Goal: Information Seeking & Learning: Learn about a topic

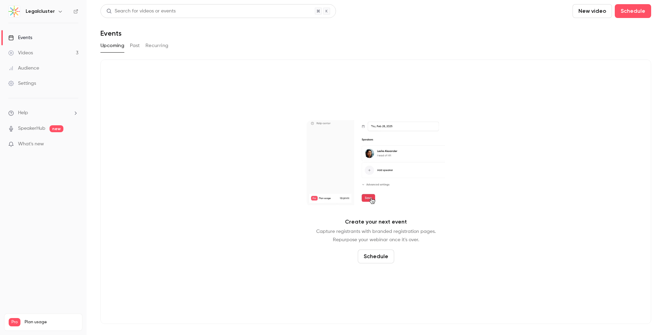
click at [64, 50] on link "Videos 3" at bounding box center [43, 52] width 87 height 15
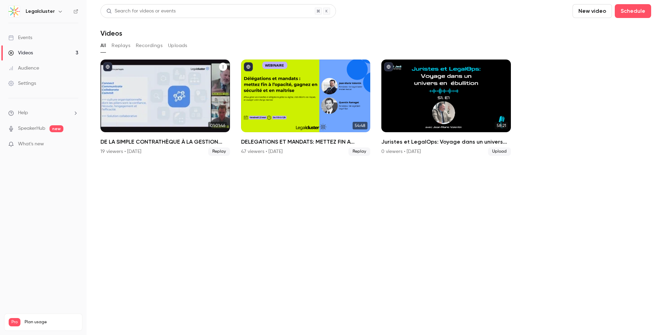
click at [181, 144] on h2 "DE LA SIMPLE CONTRATHÈQUE À LA GESTION GLOBALE, REPENSEZ VOTRE APPROCHE DU CONT…" at bounding box center [165, 142] width 130 height 8
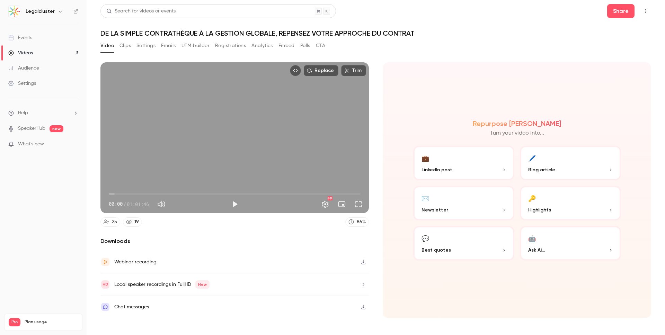
click at [361, 262] on icon "button" at bounding box center [364, 262] width 6 height 5
click at [363, 285] on icon "button" at bounding box center [364, 284] width 2 height 3
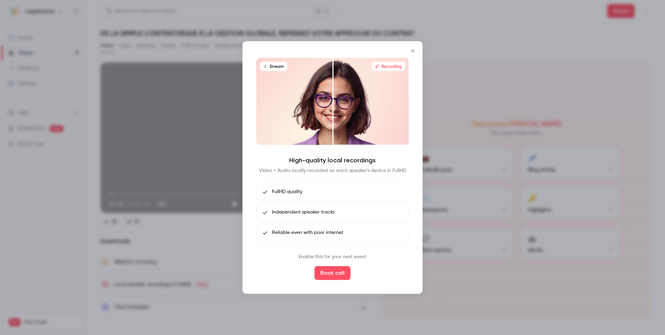
click at [417, 48] on button "Close" at bounding box center [413, 51] width 14 height 14
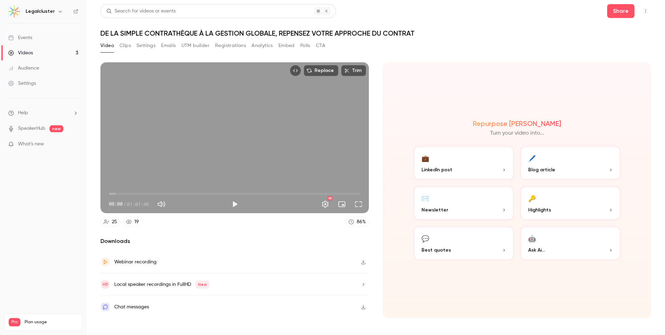
click at [129, 44] on button "Clips" at bounding box center [124, 45] width 11 height 11
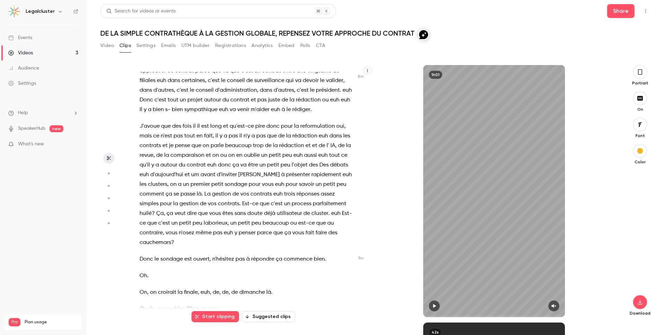
scroll to position [927, 0]
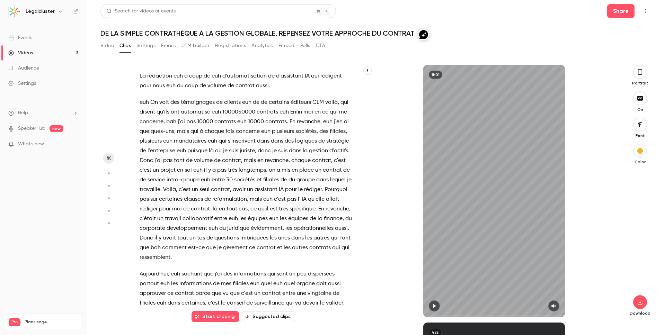
click at [145, 44] on button "Settings" at bounding box center [145, 45] width 19 height 11
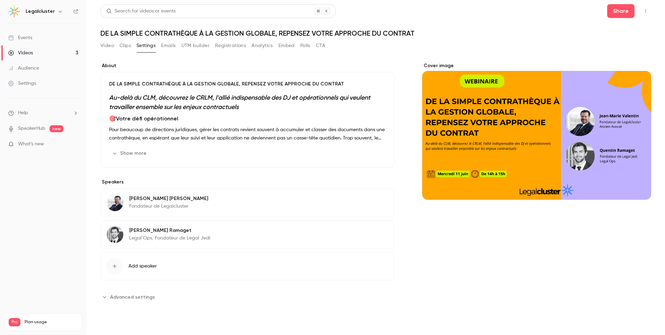
click at [163, 45] on button "Emails" at bounding box center [168, 45] width 15 height 11
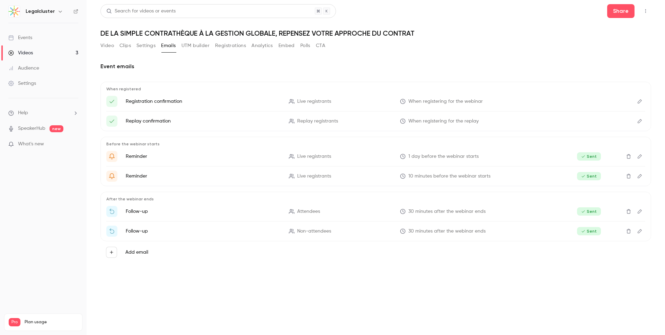
click at [150, 45] on button "Settings" at bounding box center [145, 45] width 19 height 11
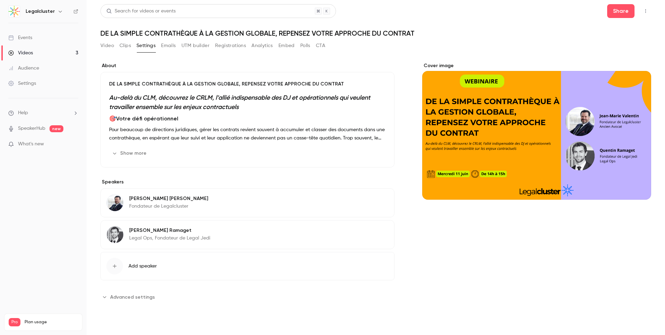
click at [136, 154] on button "Show more" at bounding box center [130, 153] width 42 height 11
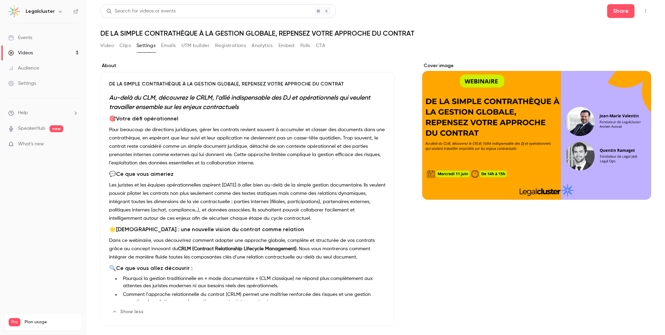
click at [237, 47] on button "Registrations" at bounding box center [230, 45] width 31 height 11
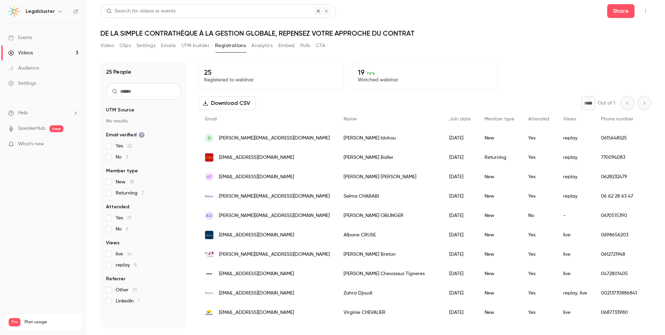
click at [258, 46] on button "Analytics" at bounding box center [261, 45] width 21 height 11
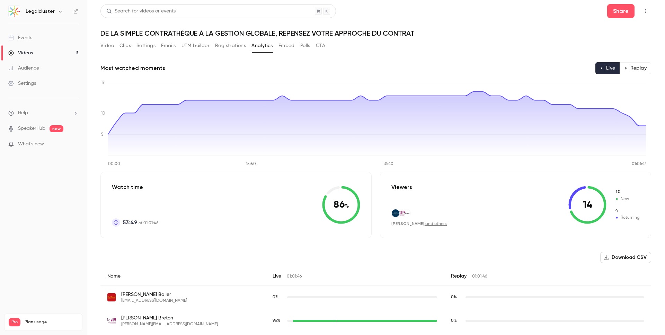
click at [286, 46] on button "Embed" at bounding box center [286, 45] width 16 height 11
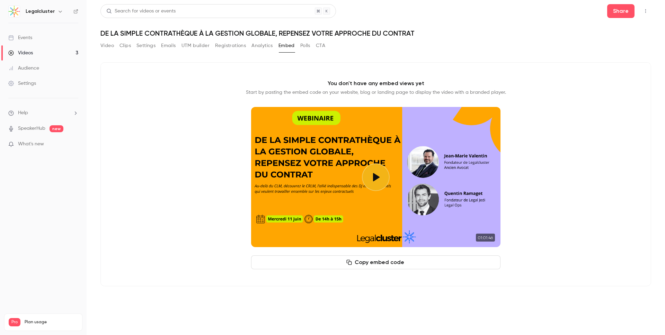
click at [304, 45] on button "Polls" at bounding box center [305, 45] width 10 height 11
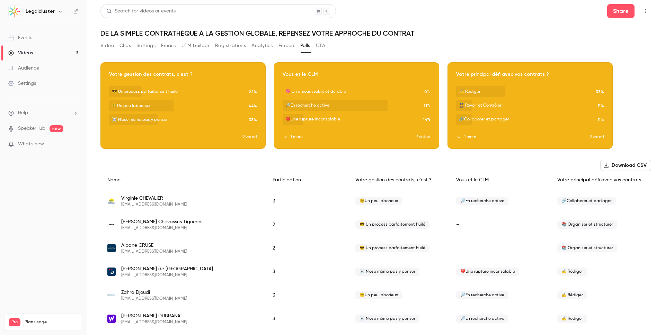
click at [189, 46] on button "UTM builder" at bounding box center [195, 45] width 28 height 11
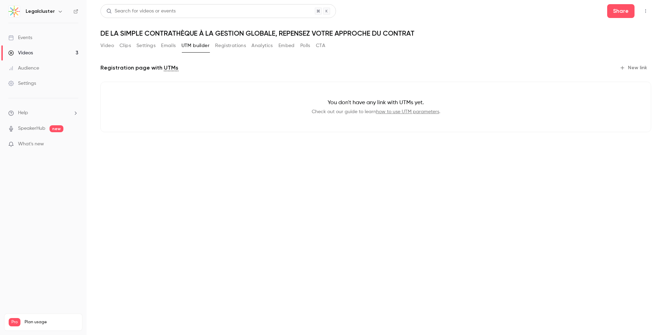
click at [163, 47] on button "Emails" at bounding box center [168, 45] width 15 height 11
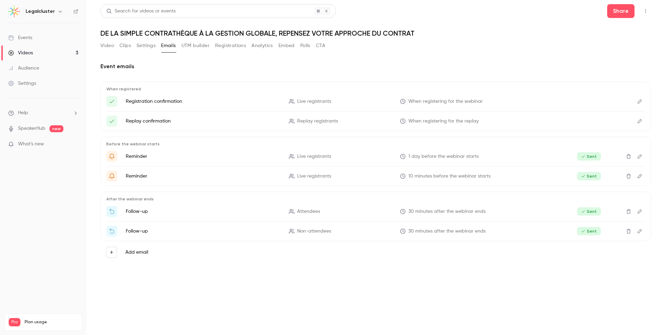
click at [151, 46] on button "Settings" at bounding box center [145, 45] width 19 height 11
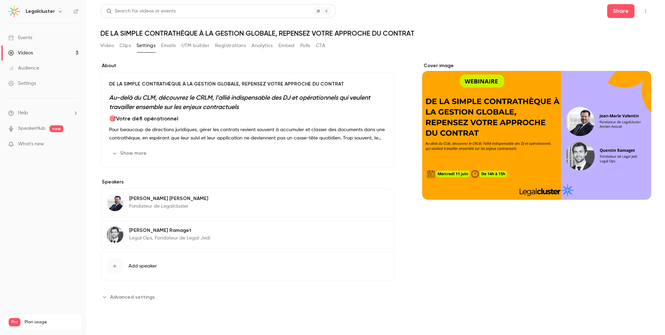
click at [137, 148] on button "Show more" at bounding box center [130, 153] width 42 height 11
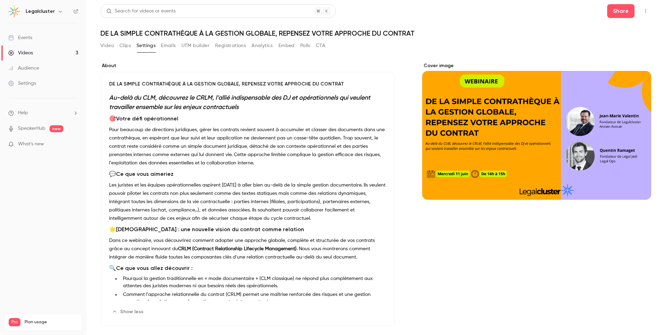
click at [134, 123] on h3 "🎯 Votre défi opérationnel" at bounding box center [247, 119] width 277 height 8
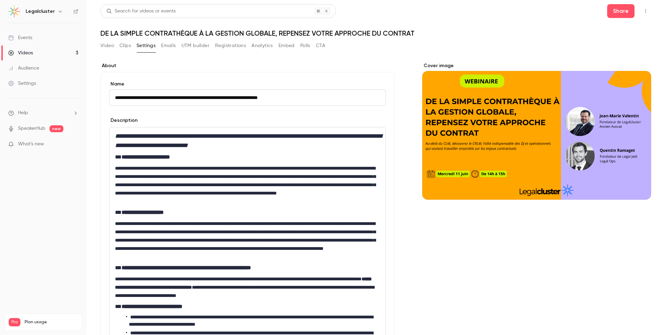
drag, startPoint x: 134, startPoint y: 148, endPoint x: 128, endPoint y: 145, distance: 6.2
click at [134, 148] on em "**********" at bounding box center [248, 141] width 267 height 16
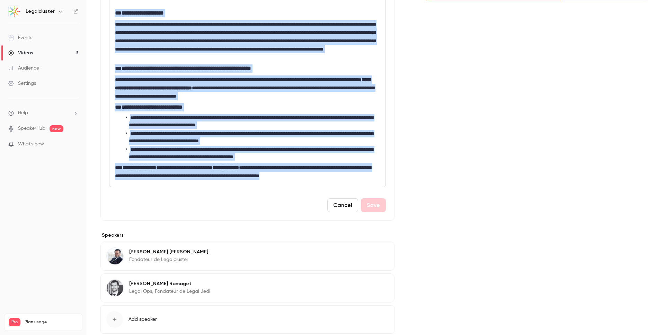
scroll to position [202, 0]
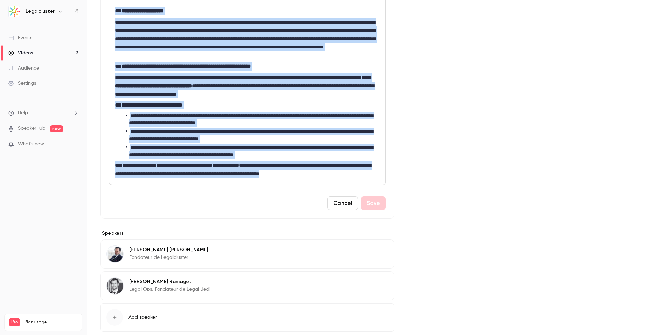
drag, startPoint x: 121, startPoint y: 136, endPoint x: 331, endPoint y: 179, distance: 215.2
click at [331, 179] on div "**********" at bounding box center [247, 55] width 276 height 259
copy div "**********"
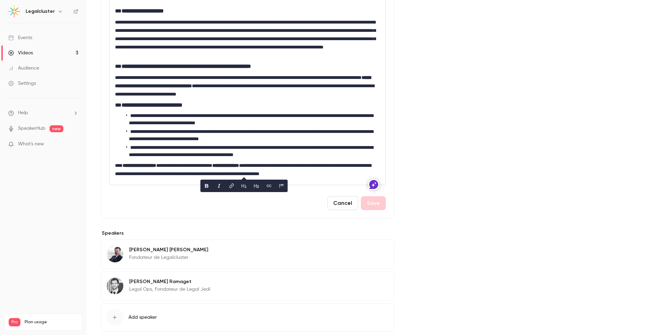
click at [460, 167] on div "Cover image" at bounding box center [536, 107] width 229 height 493
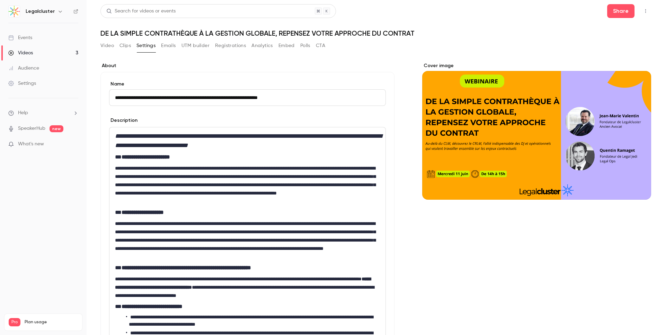
click at [124, 45] on button "Clips" at bounding box center [124, 45] width 11 height 11
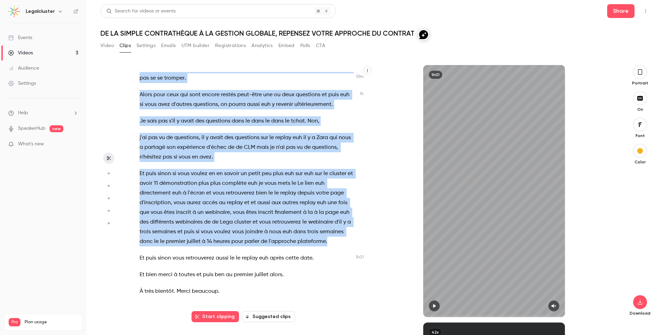
scroll to position [8575, 0]
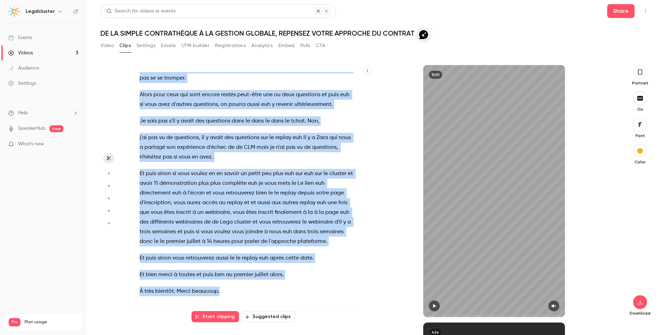
drag, startPoint x: 137, startPoint y: 76, endPoint x: 302, endPoint y: 292, distance: 272.0
click at [302, 292] on div "Bonjour à tous . que vous êtes déjà cinq participants , bah attendons encore qu…" at bounding box center [250, 194] width 239 height 245
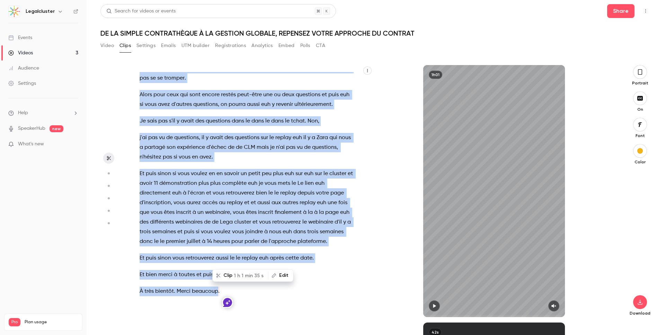
click at [53, 54] on link "Videos 3" at bounding box center [43, 52] width 87 height 15
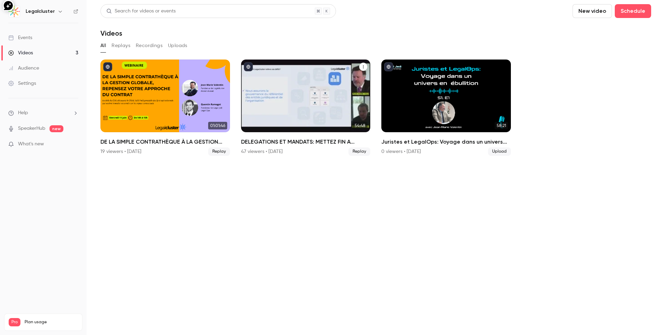
click at [277, 144] on h2 "DELEGATIONS ET MANDATS: METTEZ FIN A L'OPACITE, GAGNEZ EN SECURITE ET EN MAITRI…" at bounding box center [306, 142] width 130 height 8
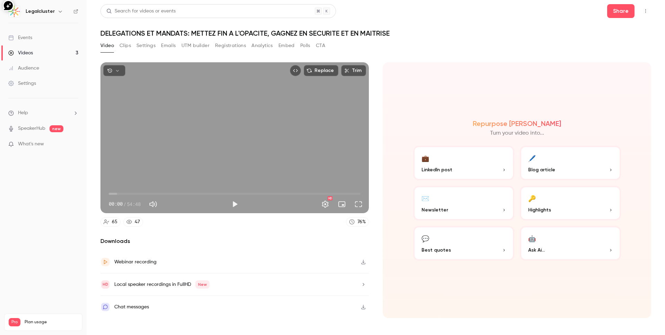
click at [148, 47] on button "Settings" at bounding box center [145, 45] width 19 height 11
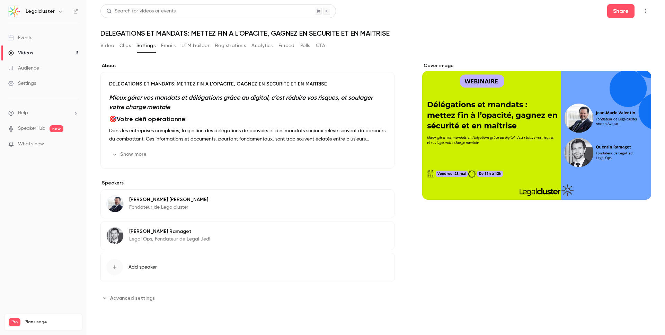
click at [135, 156] on button "Show more" at bounding box center [130, 154] width 42 height 11
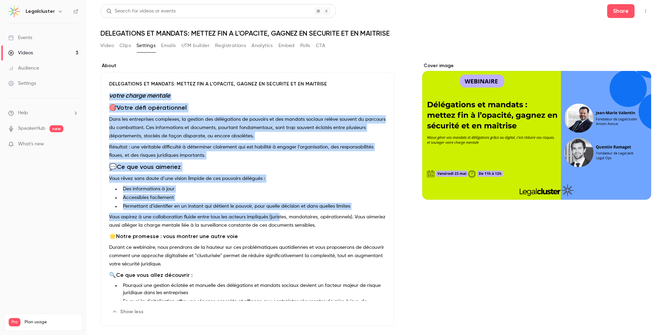
scroll to position [61, 0]
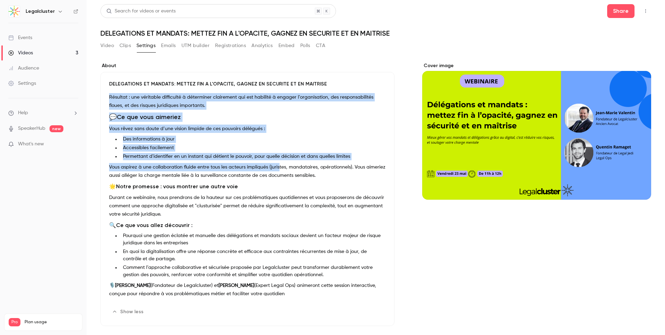
drag, startPoint x: 110, startPoint y: 96, endPoint x: 322, endPoint y: 294, distance: 290.1
click at [322, 294] on div "Mieux gérer vos mandats et délégations grâce au digital, c’est réduire vos risq…" at bounding box center [247, 197] width 277 height 208
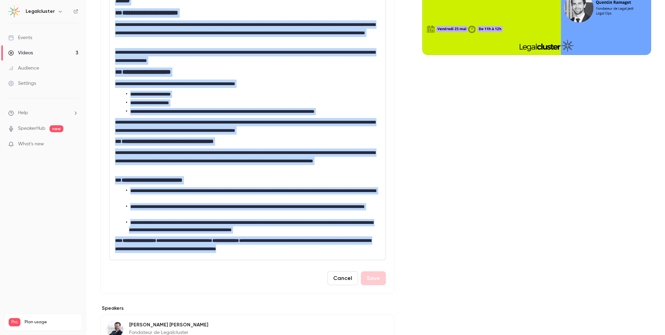
scroll to position [245, 0]
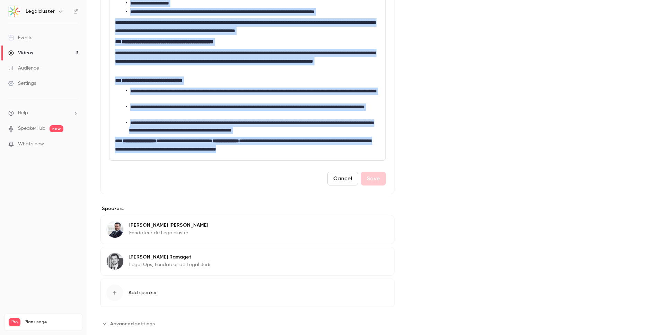
drag, startPoint x: 121, startPoint y: 139, endPoint x: 327, endPoint y: 149, distance: 206.6
click at [327, 149] on div "**********" at bounding box center [247, 21] width 276 height 277
copy div "**********"
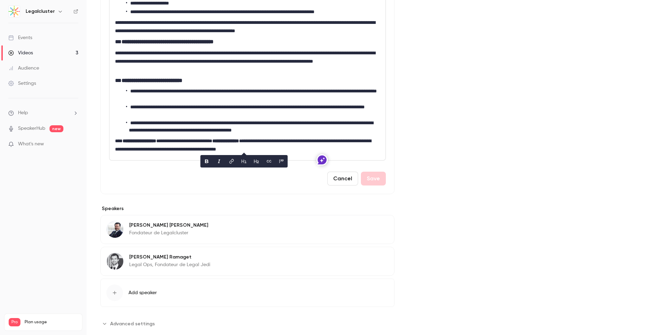
click at [131, 185] on div "Cancel Save" at bounding box center [247, 179] width 277 height 14
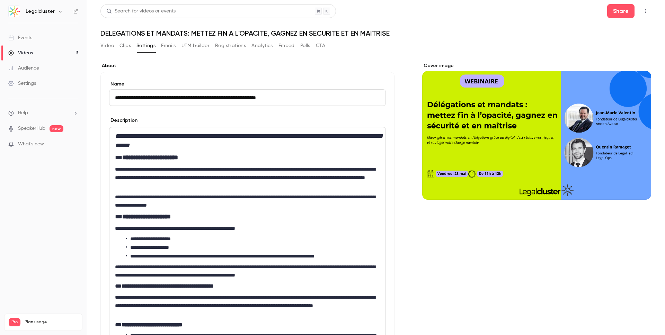
click at [106, 45] on button "Video" at bounding box center [107, 45] width 14 height 11
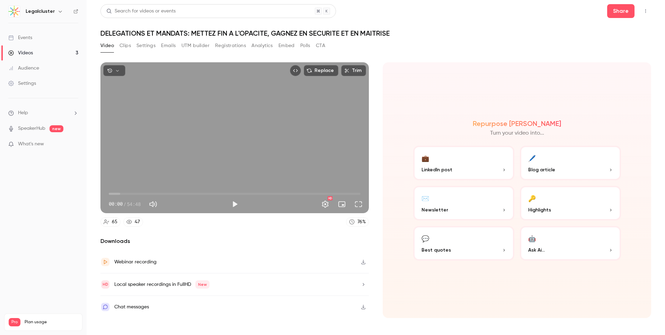
click at [365, 259] on button "button" at bounding box center [363, 262] width 11 height 11
click at [129, 46] on button "Clips" at bounding box center [124, 45] width 11 height 11
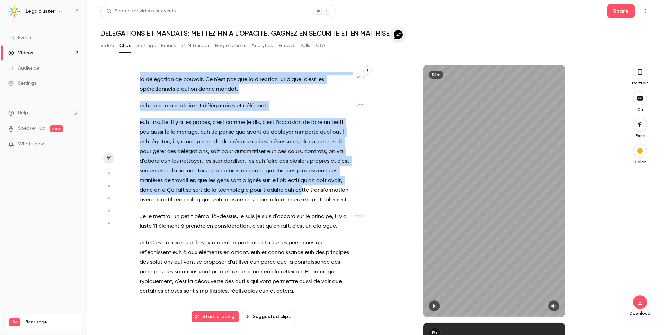
scroll to position [7777, 0]
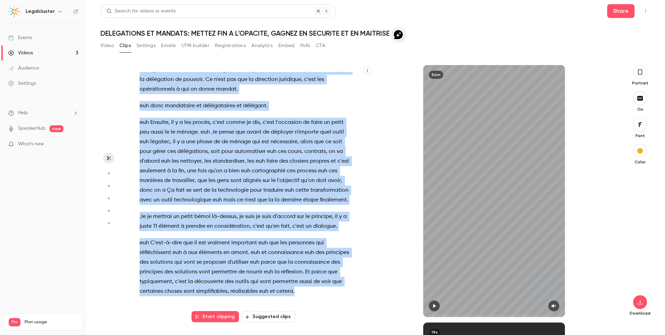
drag, startPoint x: 140, startPoint y: 93, endPoint x: 280, endPoint y: 294, distance: 245.2
click at [280, 294] on div "Ah . Bonjour à tous , merci d'être là [DATE] pour ce premier webinaire euh lega…" at bounding box center [250, 194] width 239 height 245
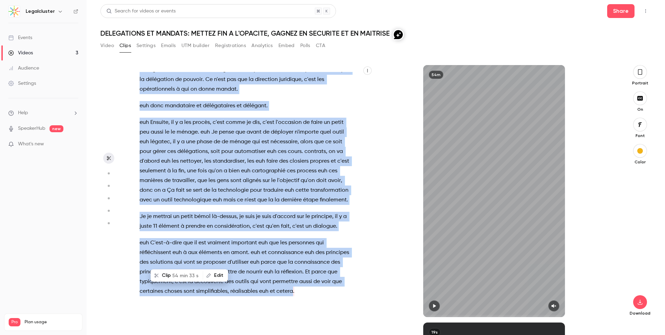
copy div "Loremip d sita , conse a'elit se doeiusm'tem inci ut laboree doloremag ali enim…"
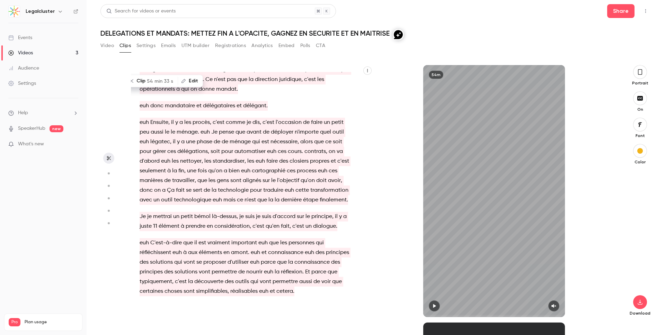
type input "***"
